Goal: Find specific page/section: Find specific page/section

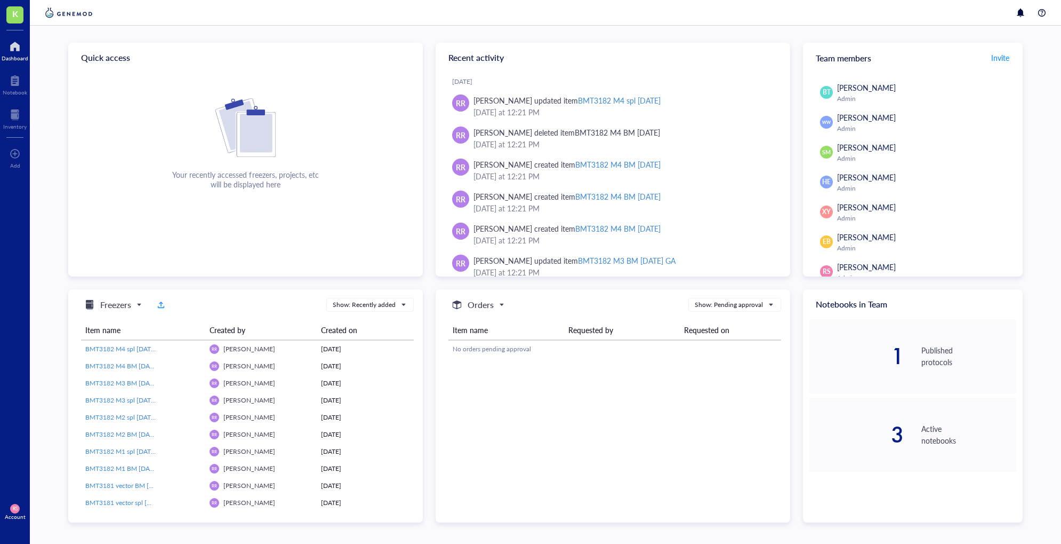
scroll to position [356, 0]
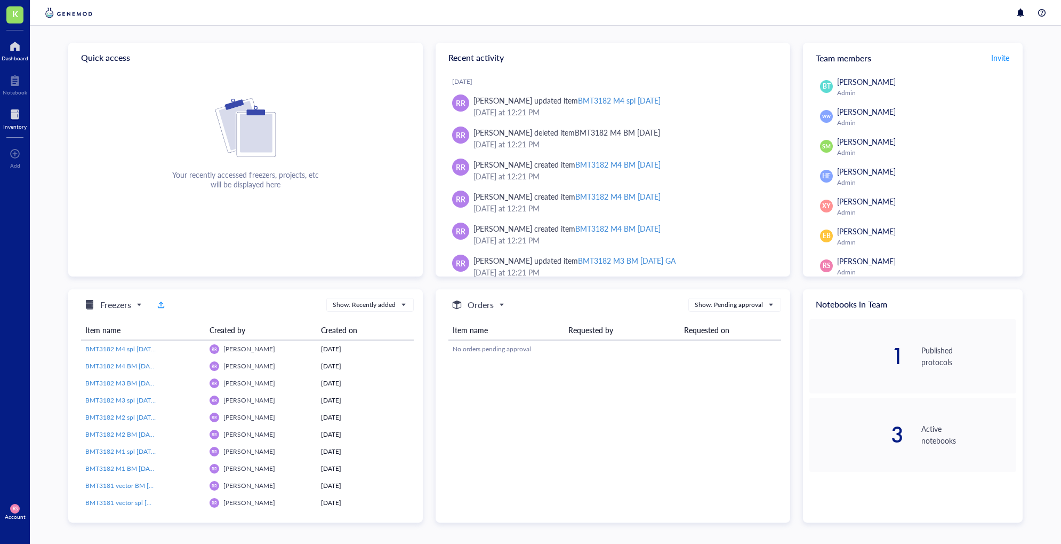
click at [14, 119] on div at bounding box center [14, 114] width 23 height 17
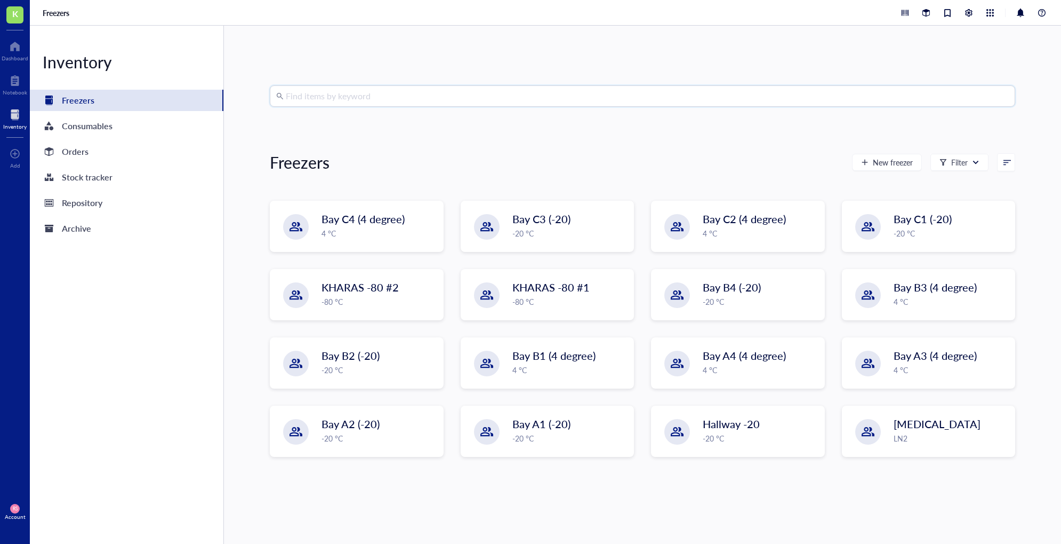
click at [349, 93] on input "search" at bounding box center [647, 96] width 723 height 20
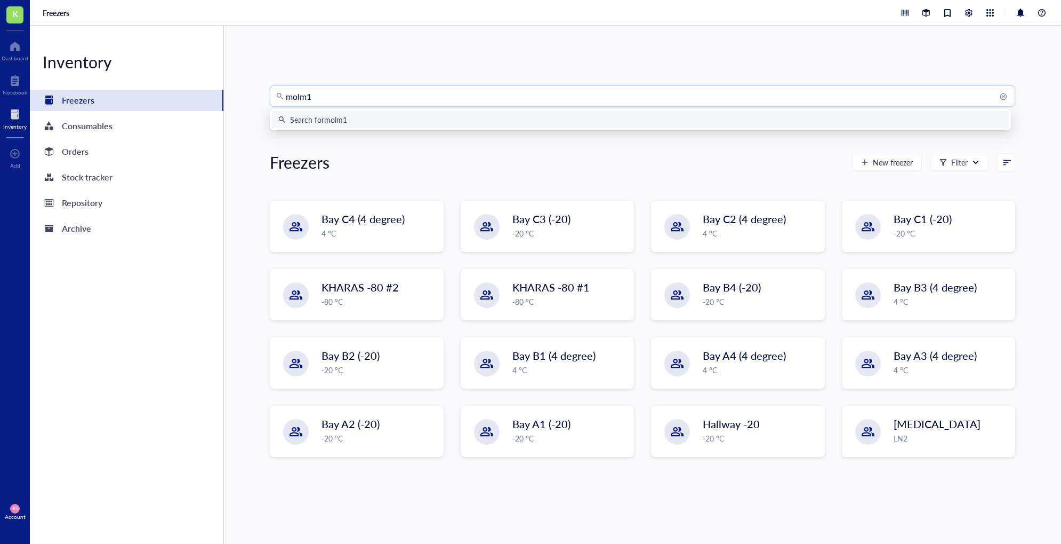
type input "molm13"
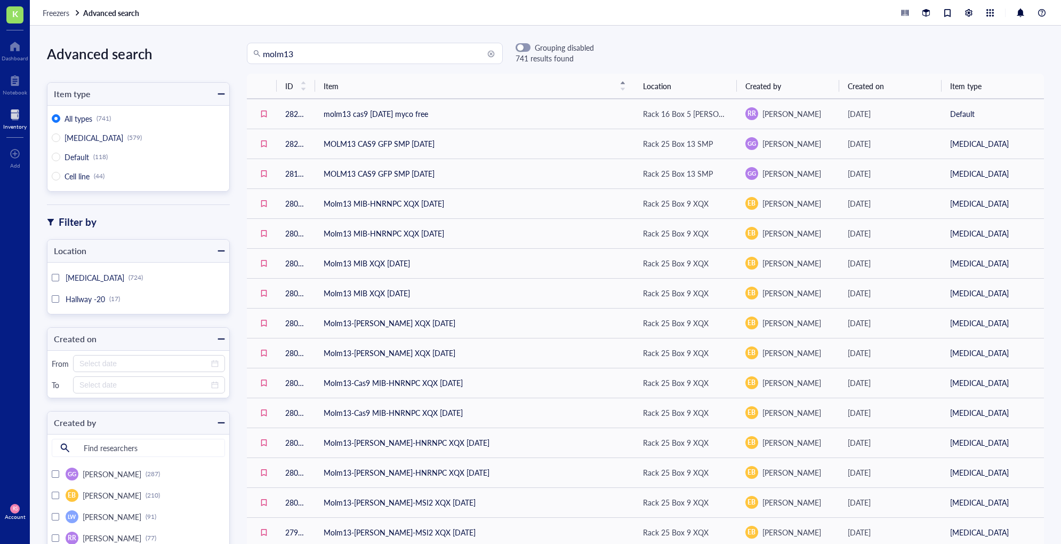
click at [13, 510] on span "RS" at bounding box center [14, 508] width 5 height 5
click at [52, 527] on link "Logout" at bounding box center [76, 529] width 70 height 19
